Goal: Information Seeking & Learning: Learn about a topic

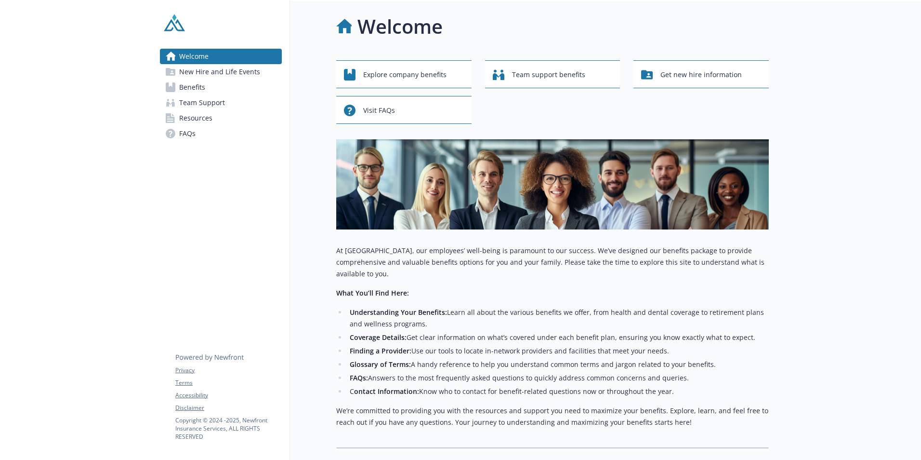
click at [215, 84] on link "Benefits" at bounding box center [221, 87] width 122 height 15
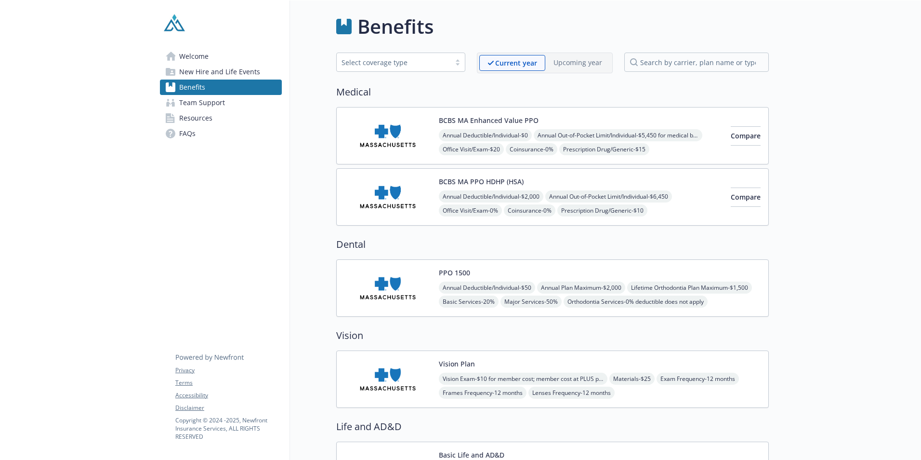
click at [514, 361] on div "Vision Plan Vision Exam - $10 for member cost; member cost at PLUS providers: $…" at bounding box center [600, 378] width 322 height 41
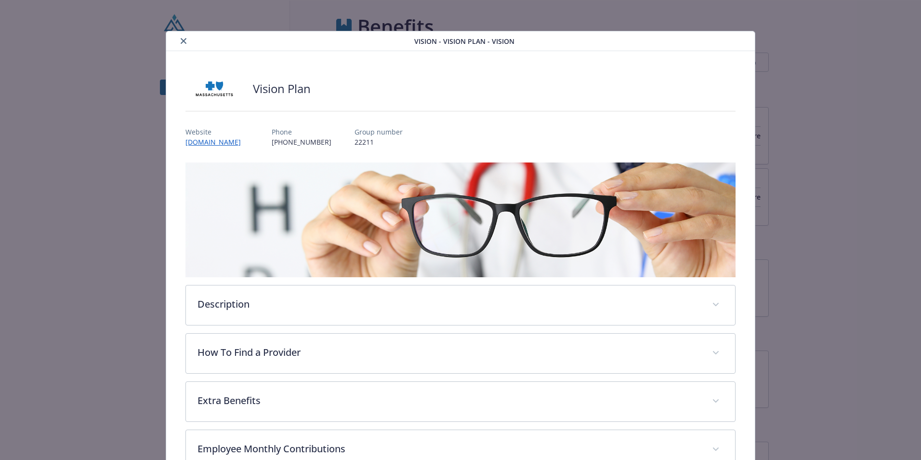
scroll to position [13, 0]
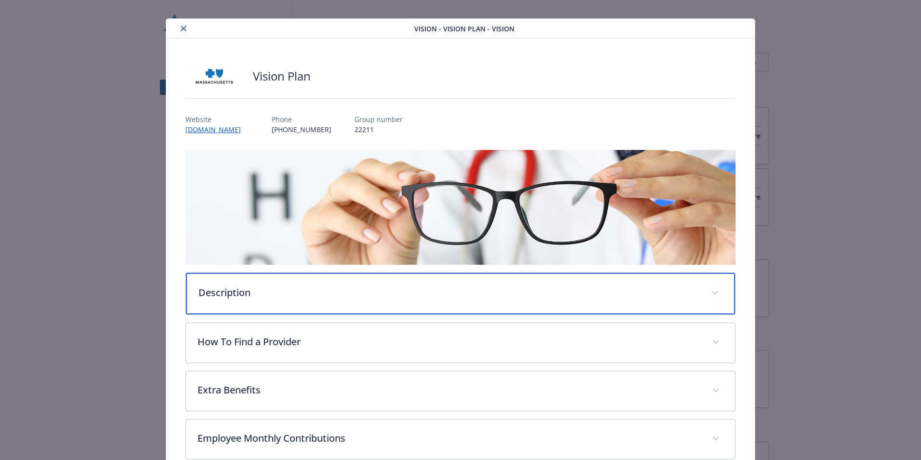
click at [255, 292] on p "Description" at bounding box center [449, 292] width 501 height 14
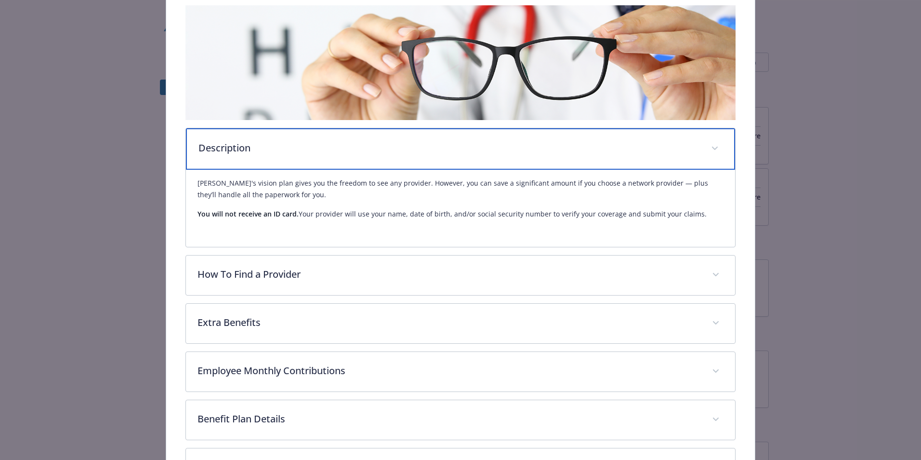
scroll to position [239, 0]
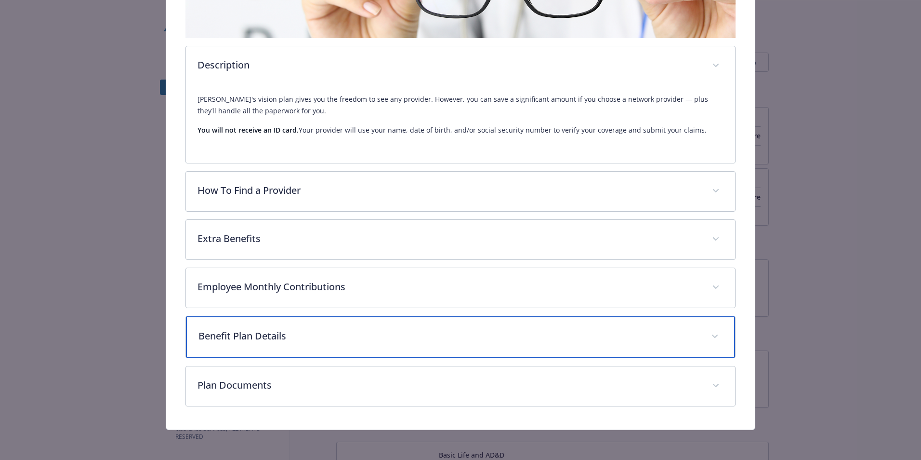
click at [320, 334] on p "Benefit Plan Details" at bounding box center [449, 336] width 501 height 14
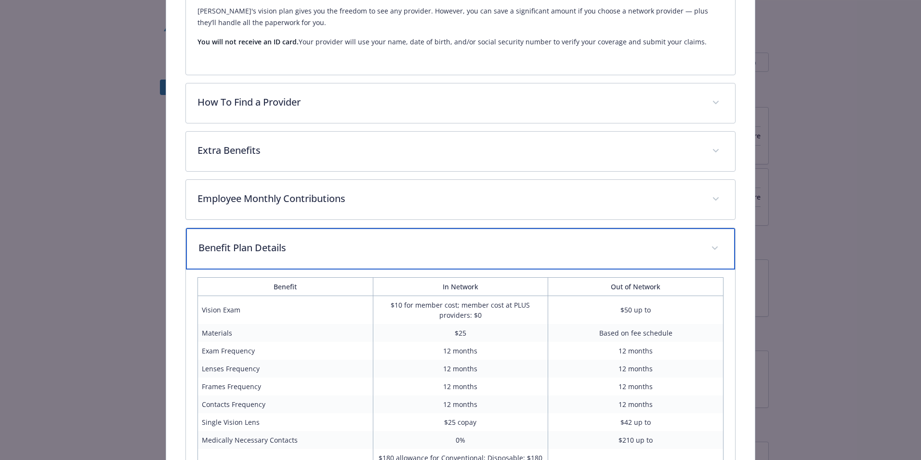
scroll to position [432, 0]
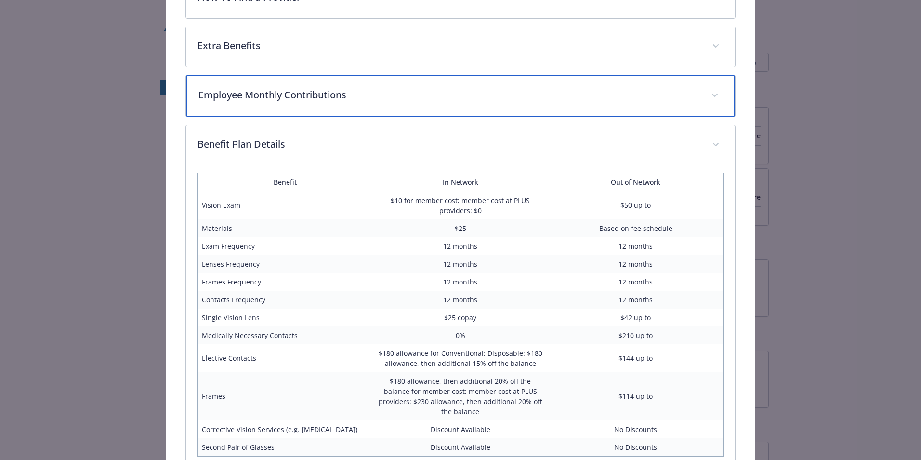
click at [244, 81] on div "Employee Monthly Contributions" at bounding box center [460, 95] width 549 height 41
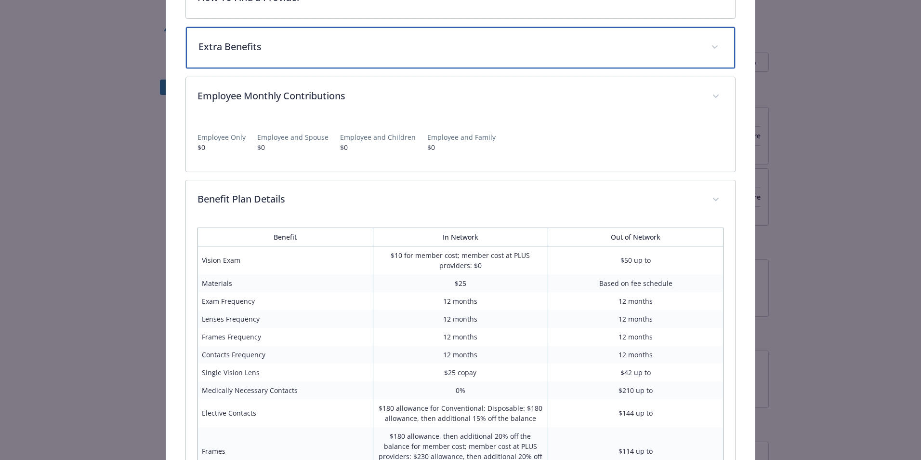
click at [289, 34] on div "Extra Benefits" at bounding box center [460, 47] width 549 height 41
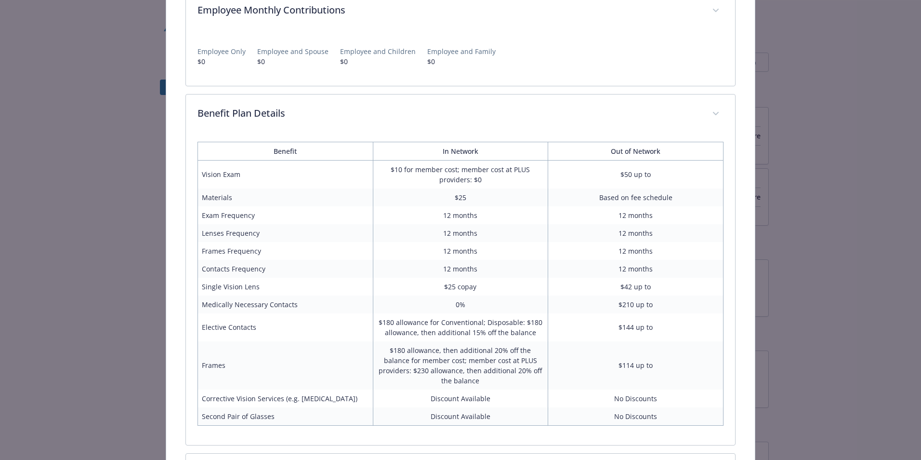
scroll to position [683, 0]
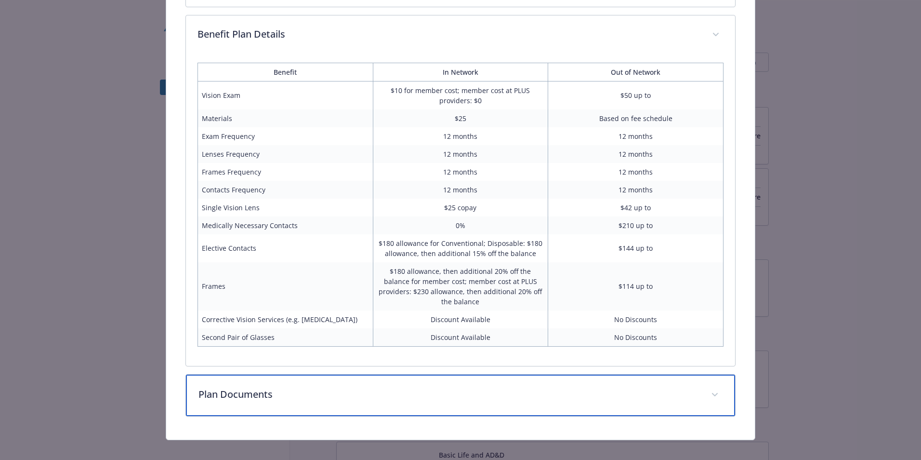
click at [324, 389] on p "Plan Documents" at bounding box center [449, 394] width 501 height 14
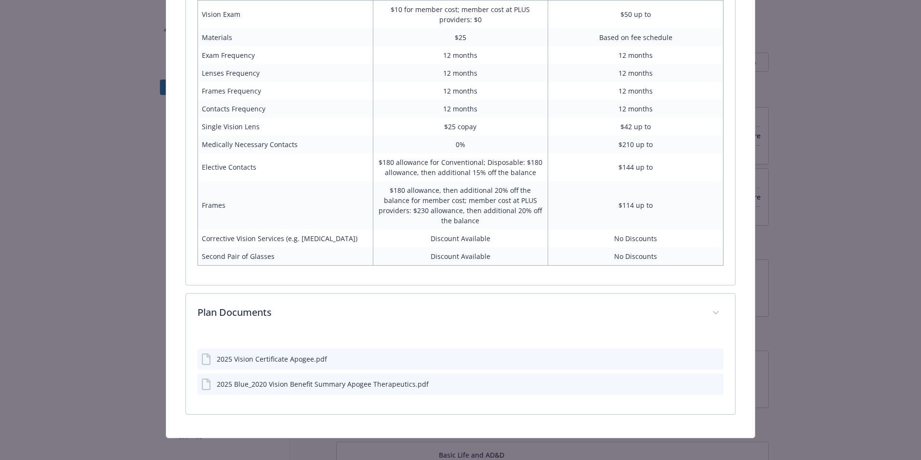
scroll to position [762, 0]
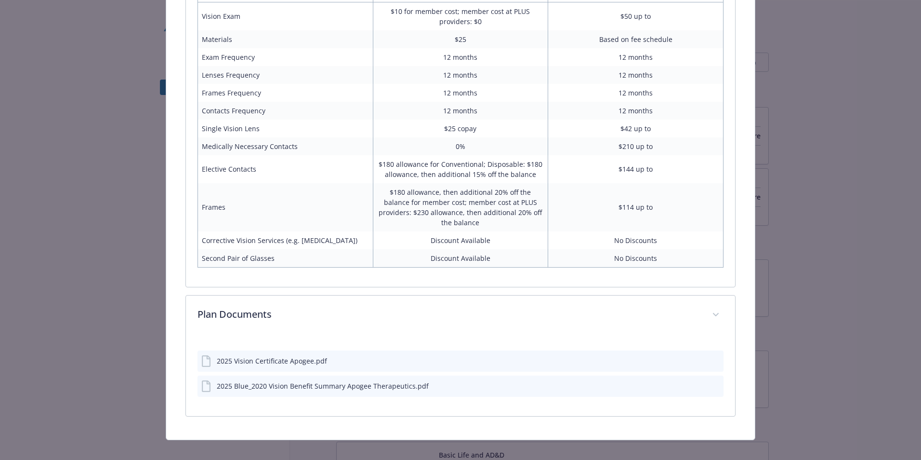
click at [710, 382] on icon "preview file" at bounding box center [714, 385] width 9 height 7
click at [715, 350] on div "2025 Vision Certificate Apogee.pdf" at bounding box center [461, 360] width 526 height 21
click at [714, 350] on div "2025 Vision Certificate Apogee.pdf" at bounding box center [461, 360] width 526 height 21
click at [710, 357] on icon "preview file" at bounding box center [714, 360] width 9 height 7
